Goal: Task Accomplishment & Management: Use online tool/utility

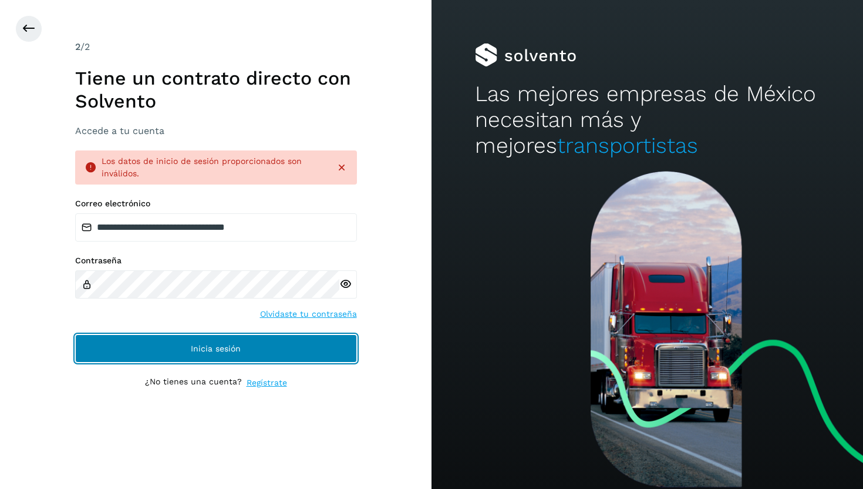
click at [191, 340] on button "Inicia sesión" at bounding box center [216, 348] width 282 height 28
click at [168, 348] on button "Inicia sesión" at bounding box center [216, 348] width 282 height 28
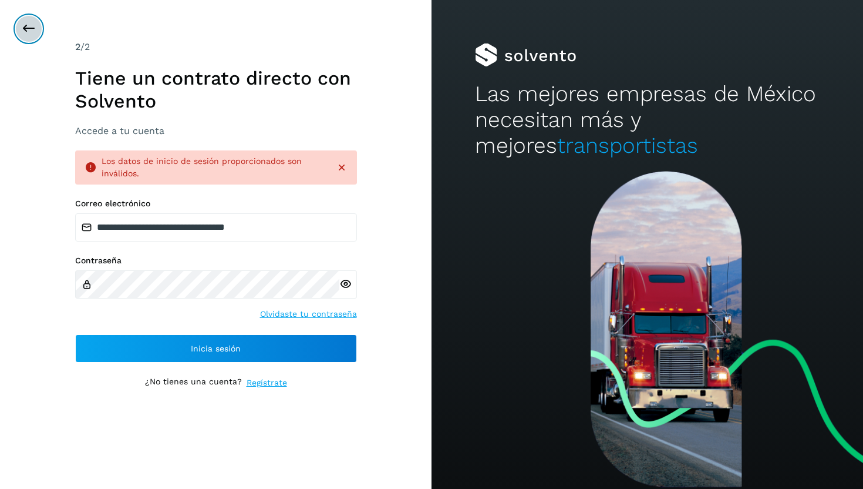
click at [29, 28] on icon at bounding box center [29, 29] width 14 height 14
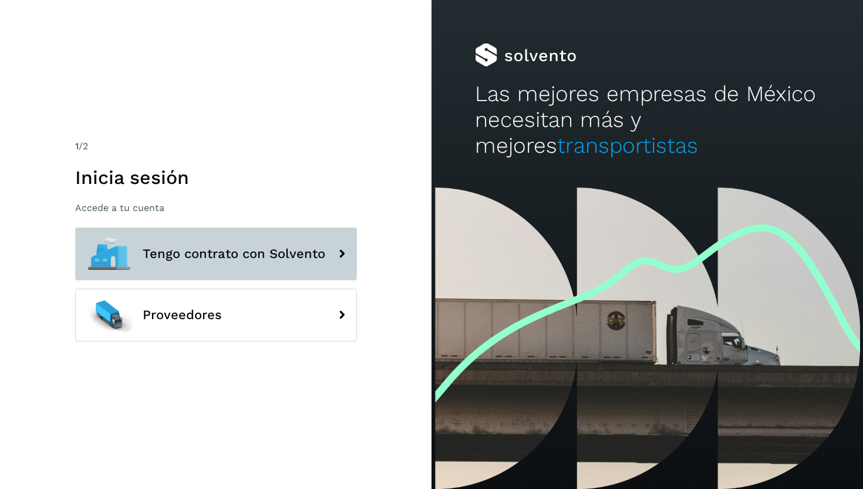
click at [181, 264] on button "Tengo contrato con Solvento" at bounding box center [216, 253] width 282 height 53
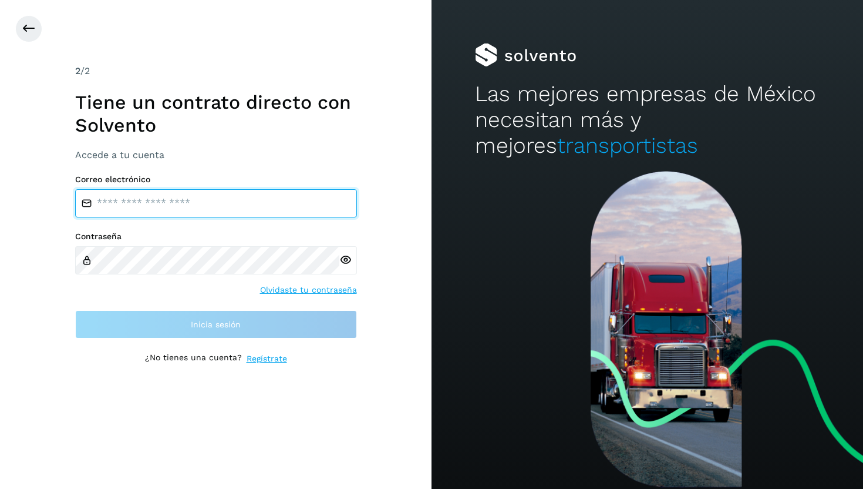
type input "**********"
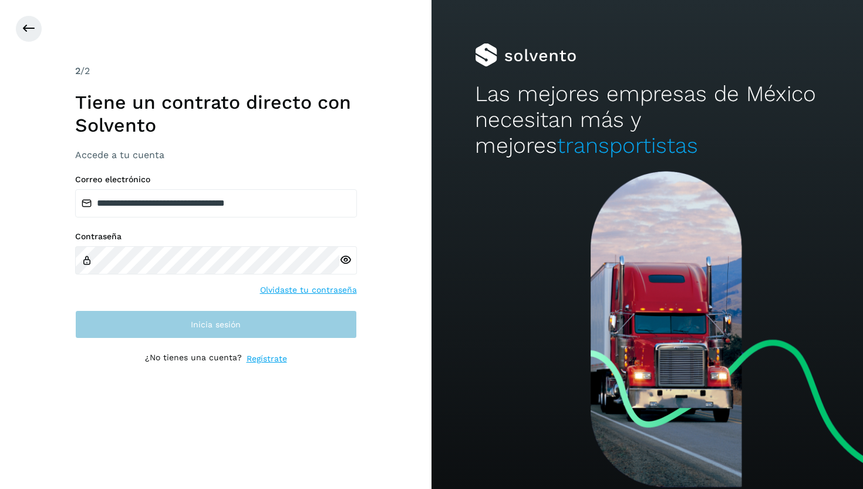
click at [194, 329] on button "Inicia sesión" at bounding box center [216, 324] width 282 height 28
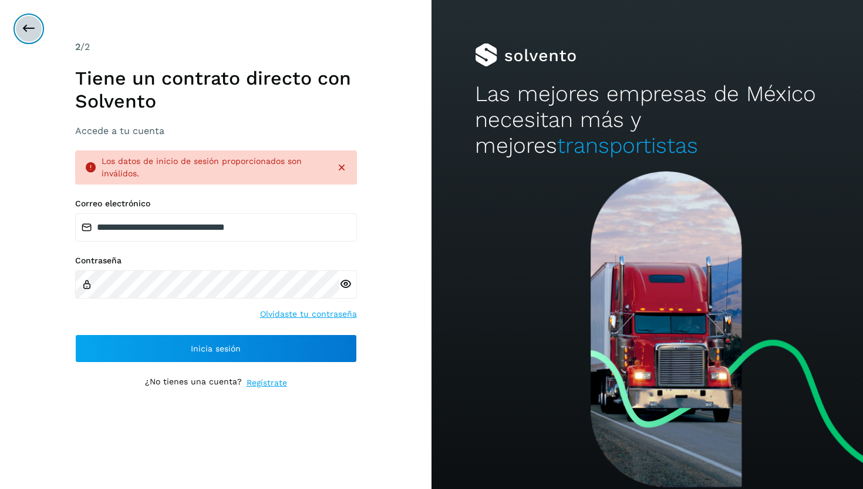
click at [28, 27] on icon at bounding box center [29, 29] width 14 height 14
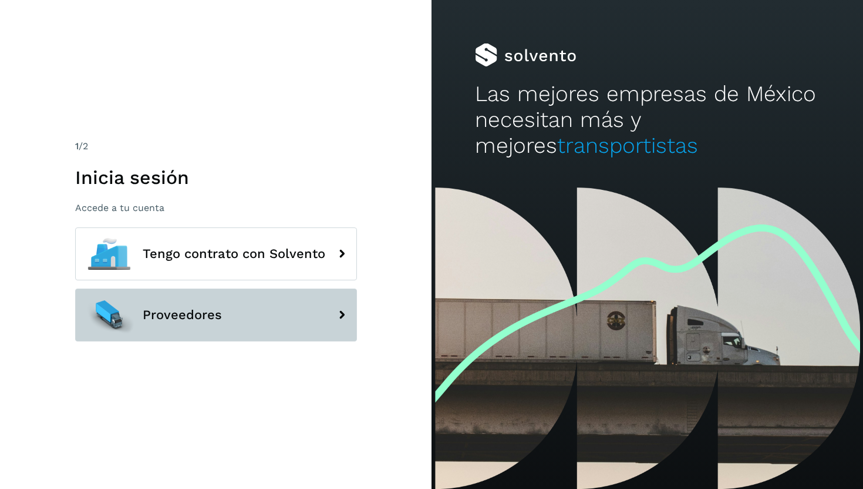
click at [155, 314] on span "Proveedores" at bounding box center [182, 315] width 79 height 14
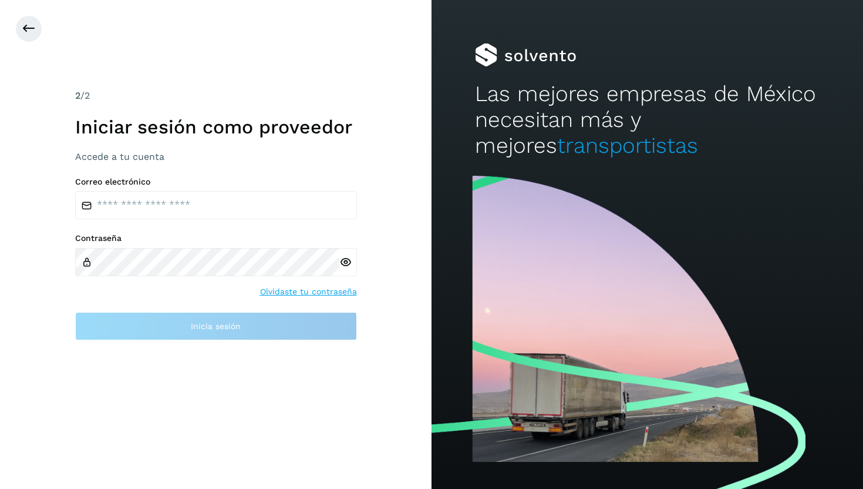
type input "**********"
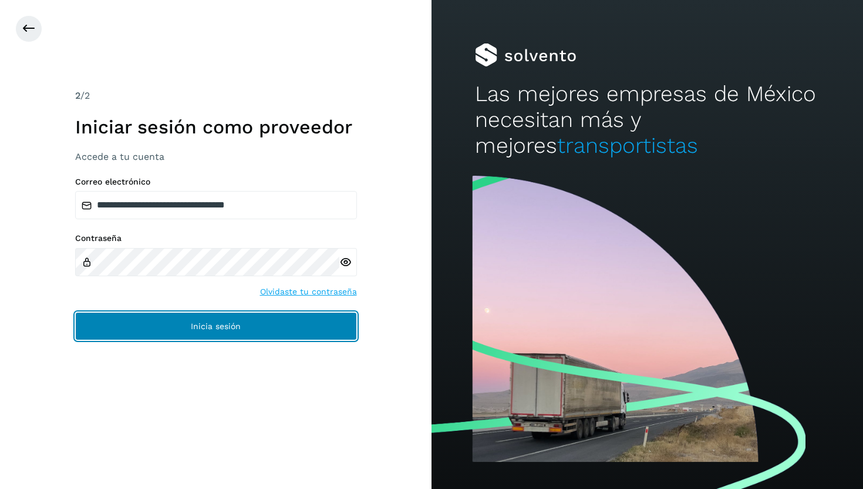
click at [175, 322] on button "Inicia sesión" at bounding box center [216, 326] width 282 height 28
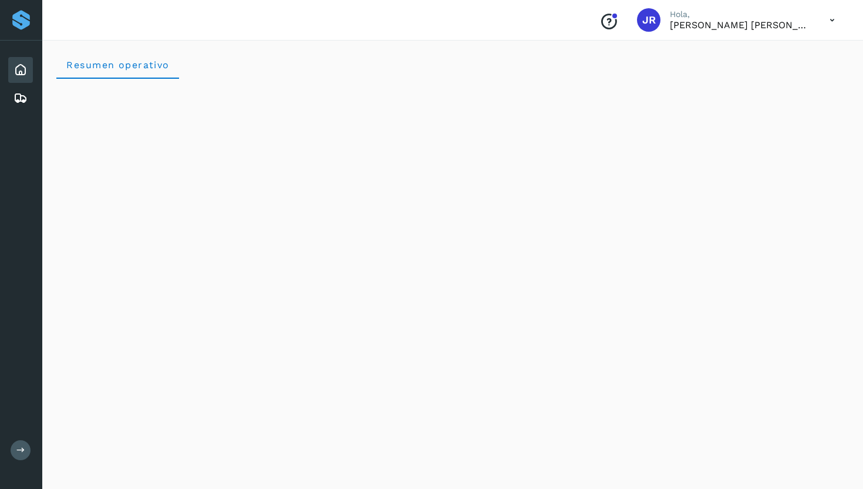
click at [408, 69] on div "Resumen operativo" at bounding box center [452, 65] width 793 height 28
click at [22, 97] on icon at bounding box center [21, 98] width 14 height 14
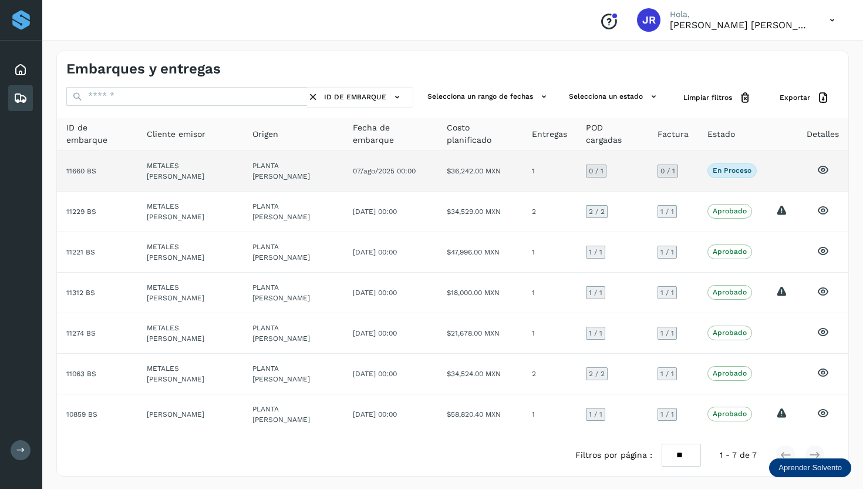
click at [86, 172] on td "11660 BS" at bounding box center [97, 171] width 80 height 41
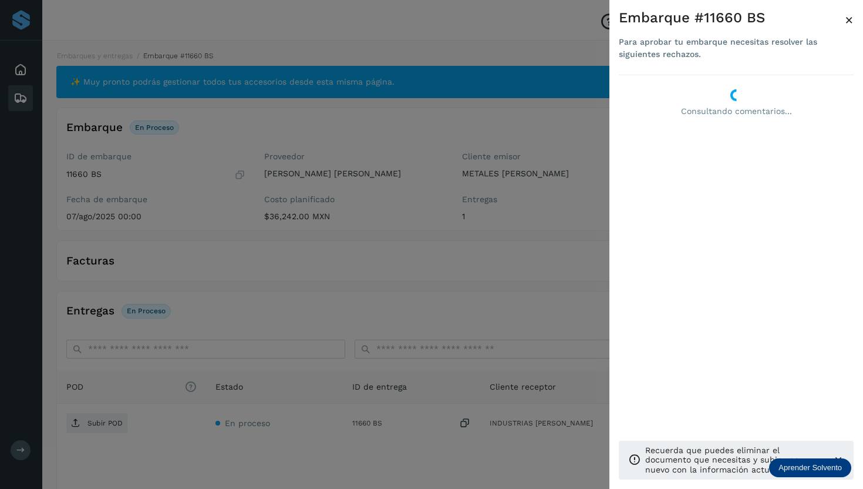
click at [583, 133] on div at bounding box center [431, 244] width 863 height 489
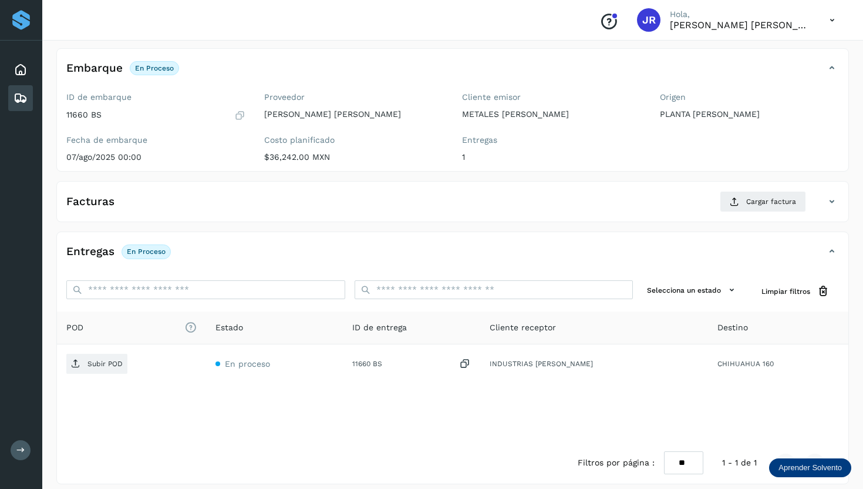
scroll to position [69, 0]
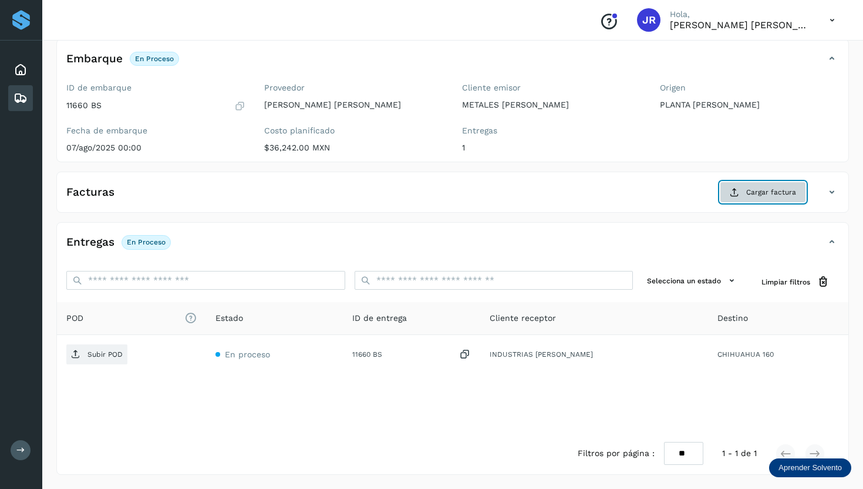
click at [761, 199] on button "Cargar factura" at bounding box center [763, 191] width 86 height 21
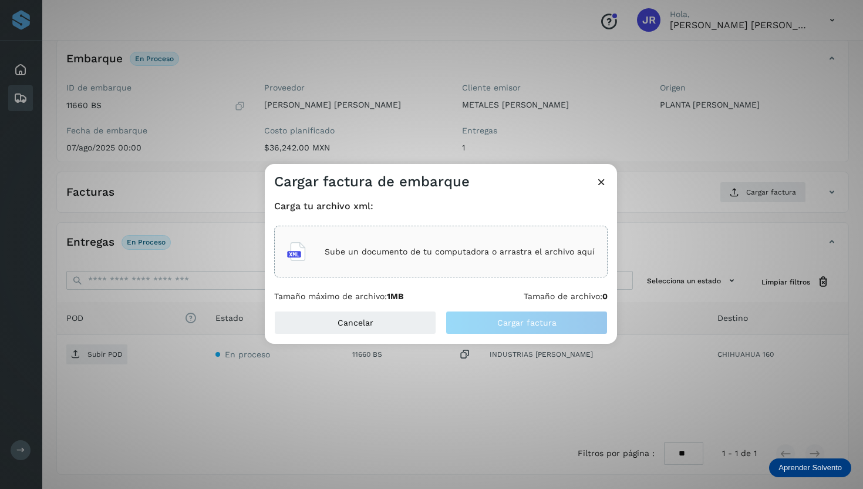
click at [343, 256] on div "Sube un documento de tu computadora o arrastra el archivo aquí" at bounding box center [441, 251] width 308 height 32
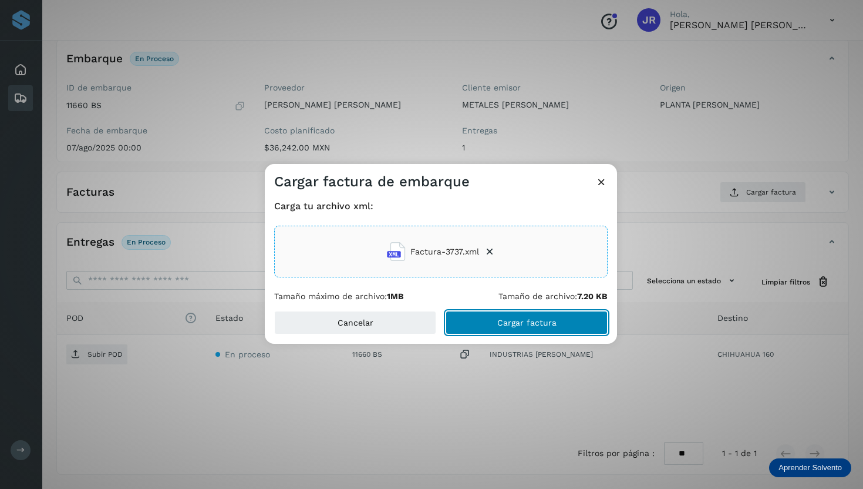
click at [499, 319] on span "Cargar factura" at bounding box center [526, 322] width 59 height 8
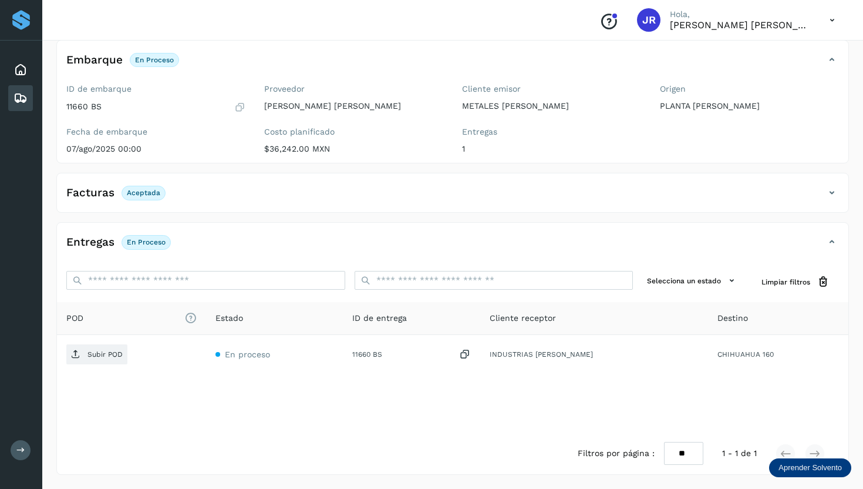
scroll to position [68, 0]
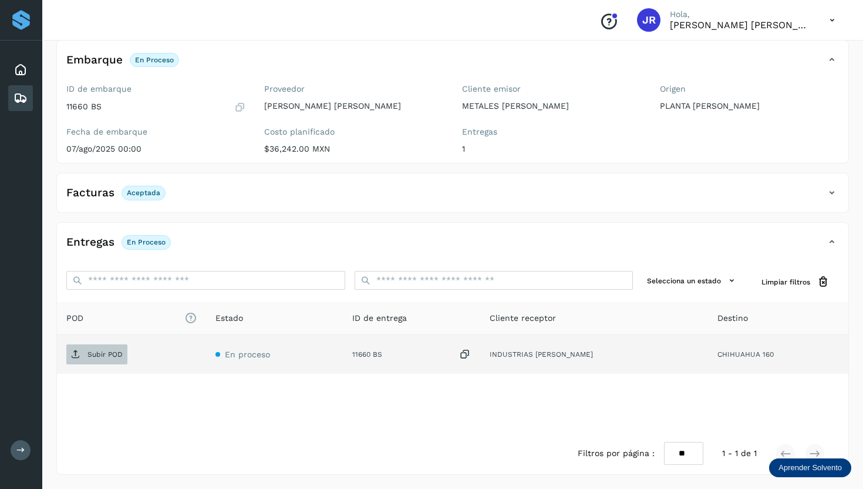
click at [107, 356] on p "Subir POD" at bounding box center [105, 354] width 35 height 8
